Goal: Task Accomplishment & Management: Use online tool/utility

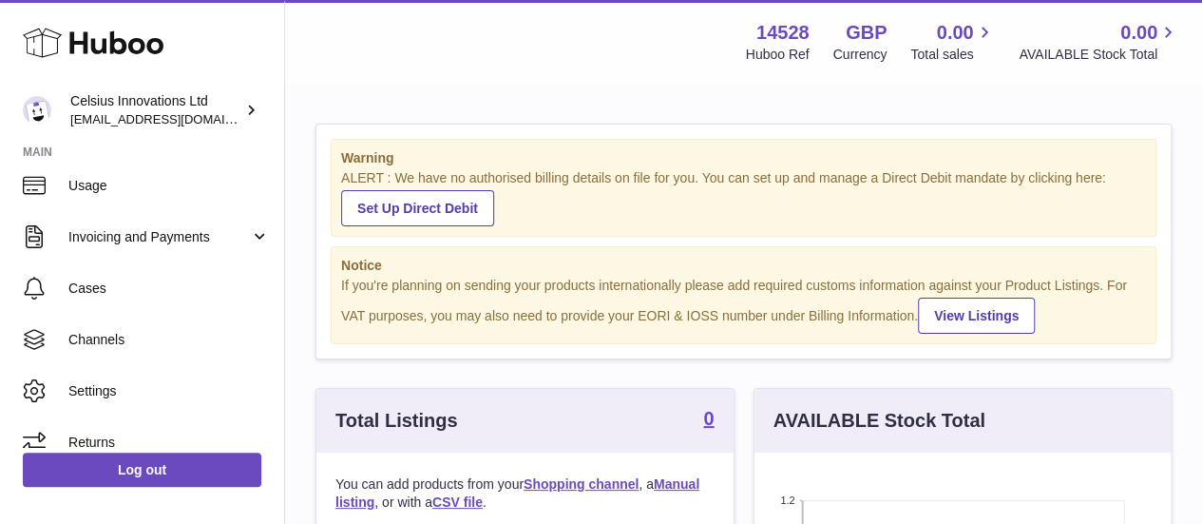
scroll to position [287, 0]
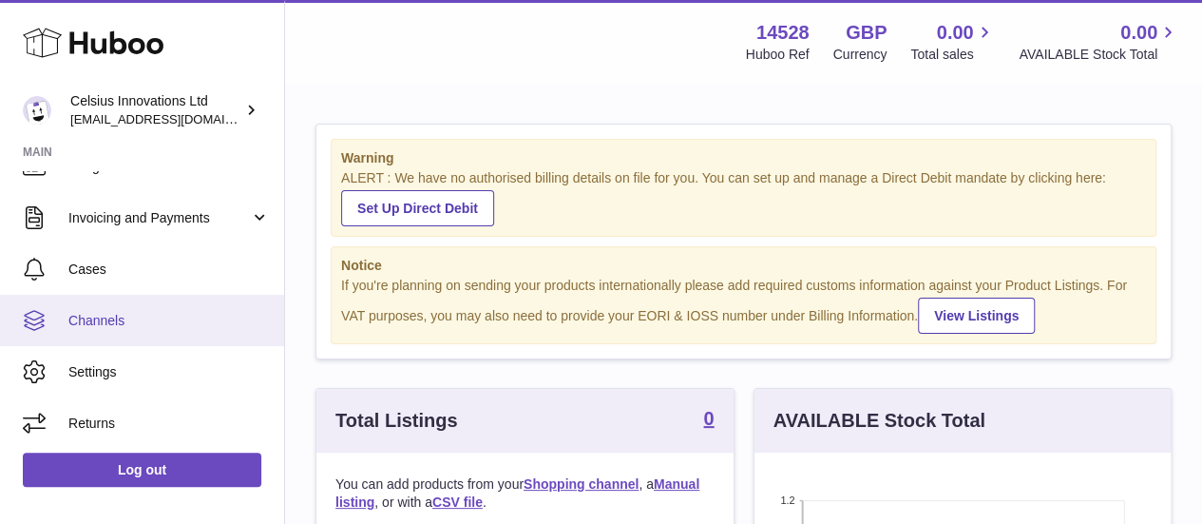
click at [129, 317] on span "Channels" at bounding box center [168, 321] width 201 height 18
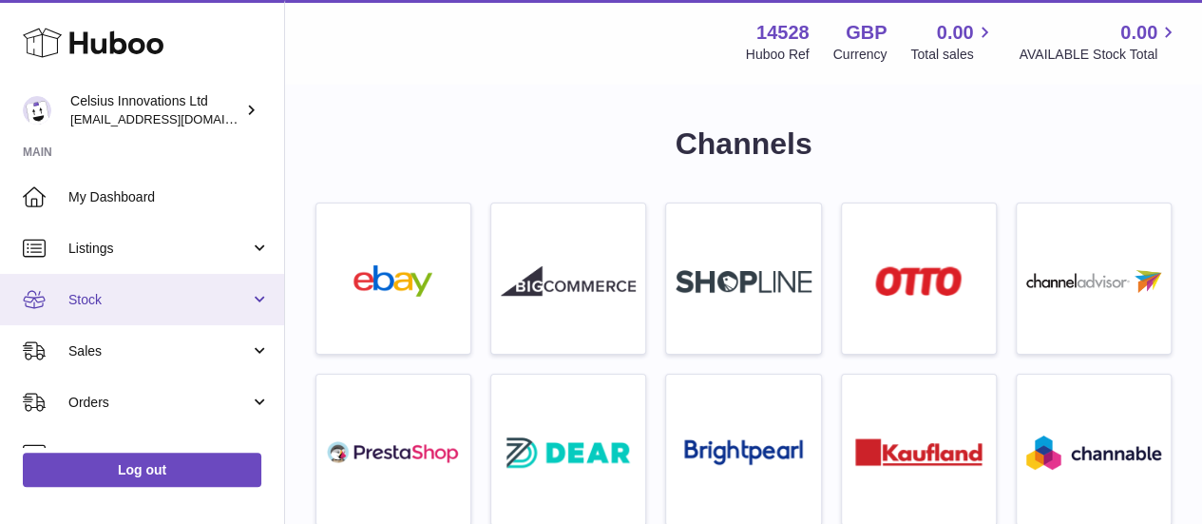
click at [181, 301] on span "Stock" at bounding box center [158, 300] width 181 height 18
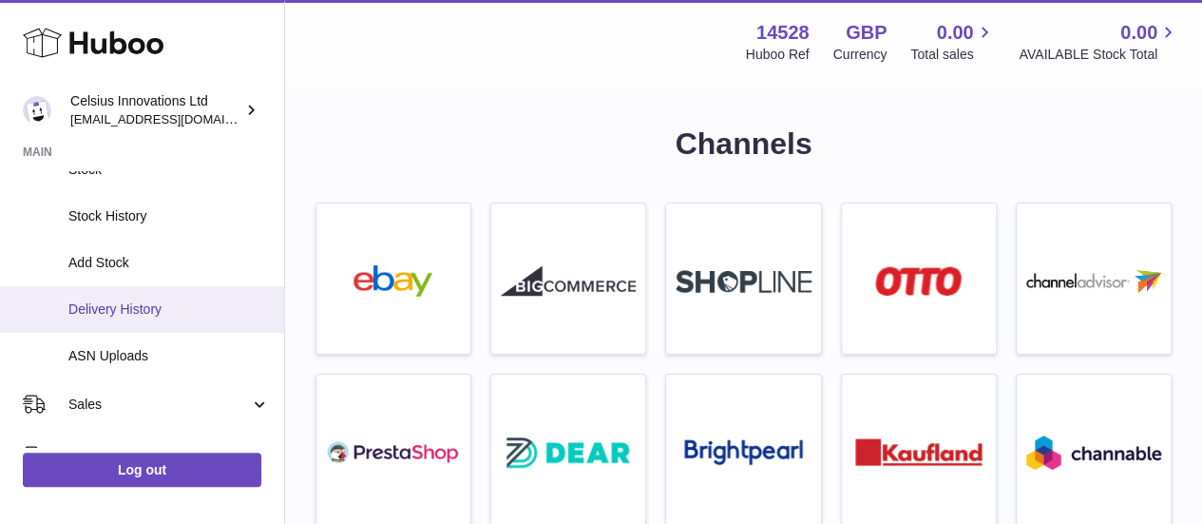
scroll to position [175, 0]
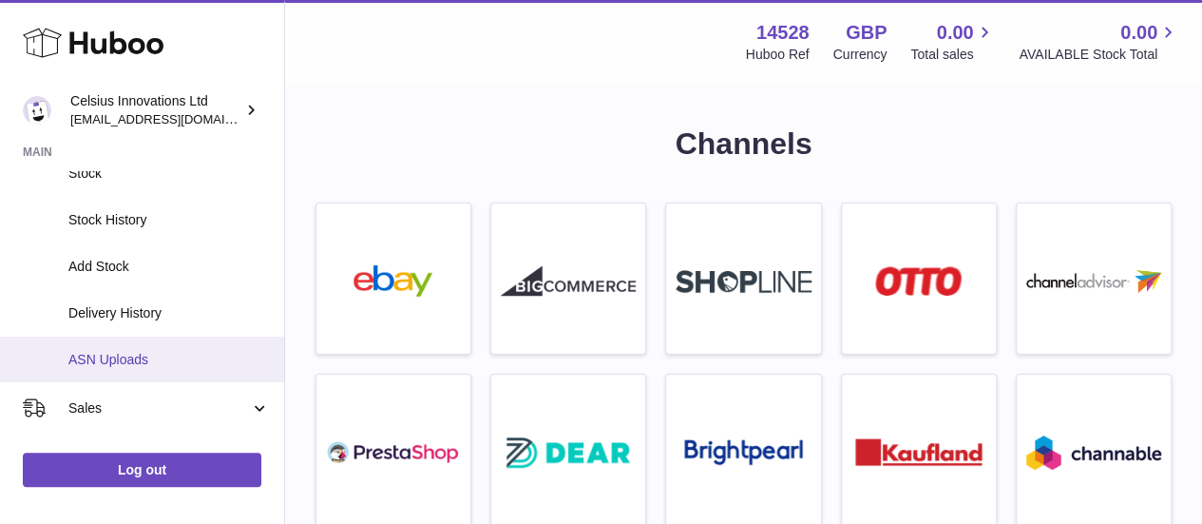
click at [137, 360] on span "ASN Uploads" at bounding box center [168, 360] width 201 height 18
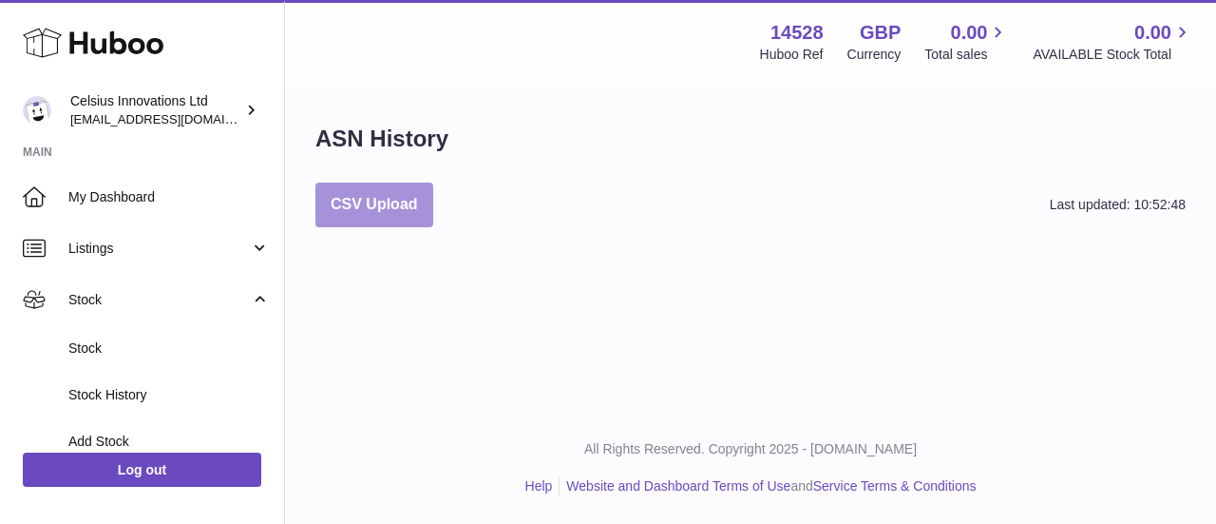
click at [416, 196] on button "CSV Upload" at bounding box center [374, 204] width 118 height 45
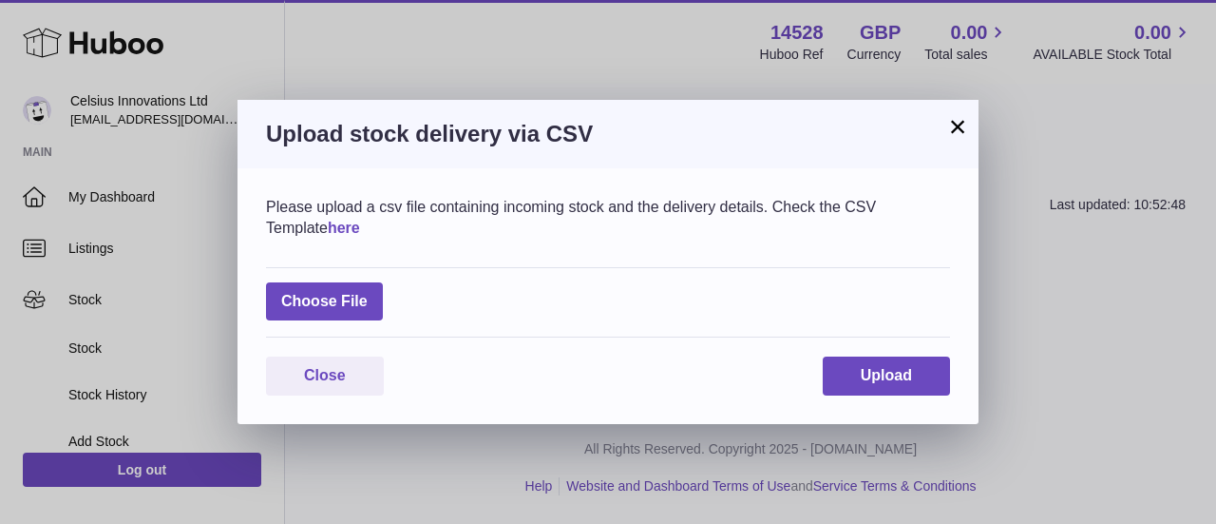
click at [328, 221] on link "here" at bounding box center [344, 227] width 32 height 16
click at [960, 125] on button "×" at bounding box center [957, 126] width 23 height 23
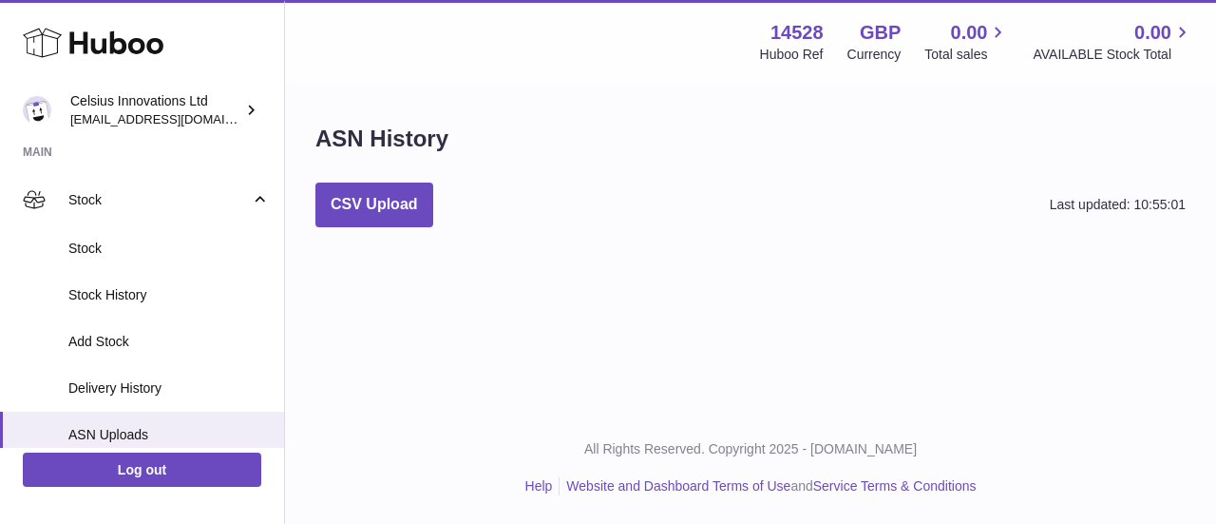
scroll to position [98, 0]
